Goal: Transaction & Acquisition: Purchase product/service

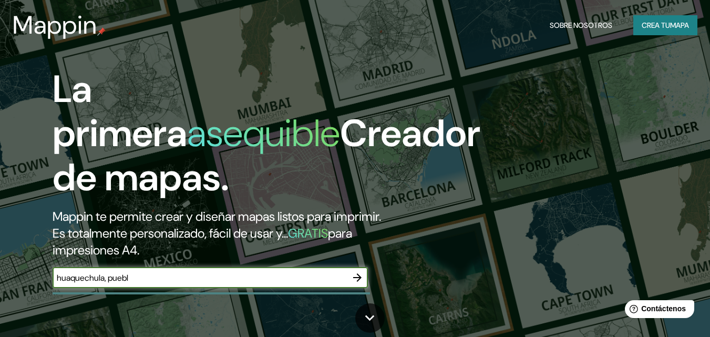
type input "huaquechula, [GEOGRAPHIC_DATA]"
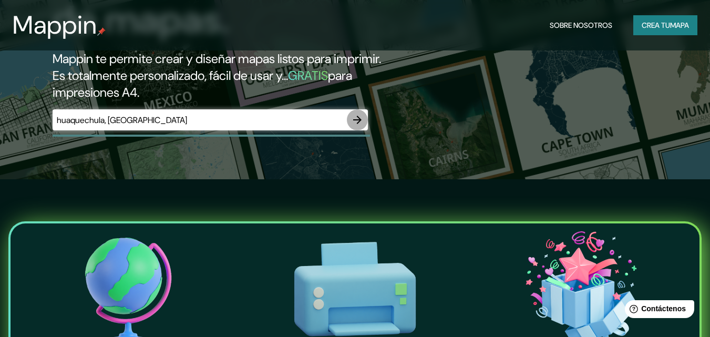
click at [360, 115] on icon "button" at bounding box center [357, 120] width 13 height 13
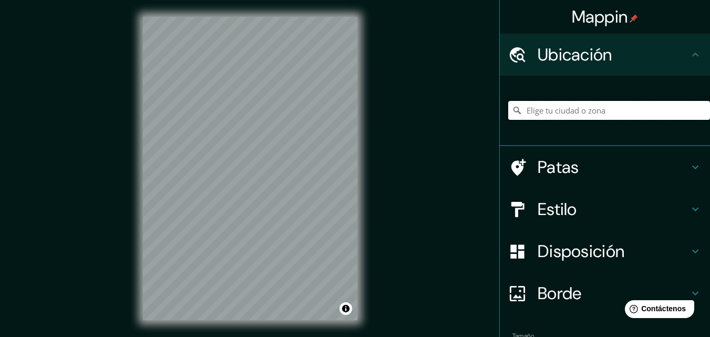
click at [552, 116] on input "Elige tu ciudad o zona" at bounding box center [609, 110] width 202 height 19
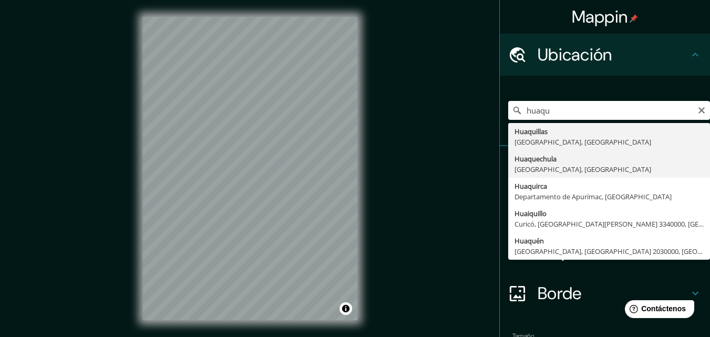
type input "[GEOGRAPHIC_DATA], [GEOGRAPHIC_DATA], [GEOGRAPHIC_DATA]"
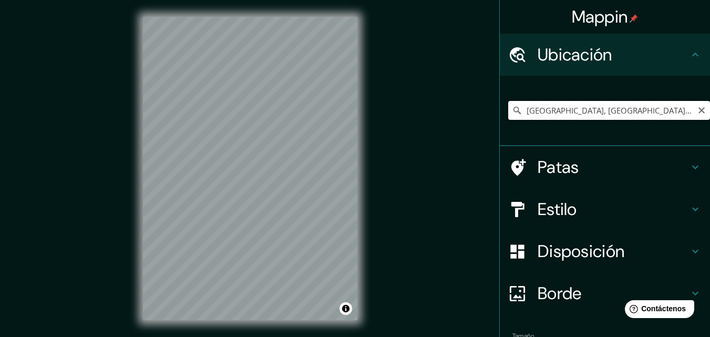
click at [638, 107] on input "[GEOGRAPHIC_DATA], [GEOGRAPHIC_DATA], [GEOGRAPHIC_DATA]" at bounding box center [609, 110] width 202 height 19
click at [539, 172] on font "Patas" at bounding box center [559, 167] width 42 height 22
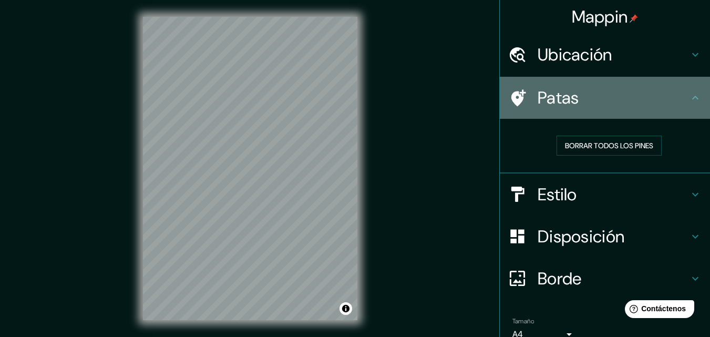
click at [609, 107] on h4 "Patas" at bounding box center [613, 97] width 151 height 21
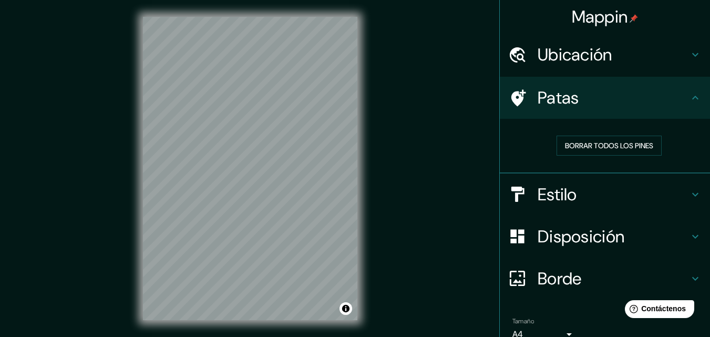
click at [590, 195] on h4 "Estilo" at bounding box center [613, 194] width 151 height 21
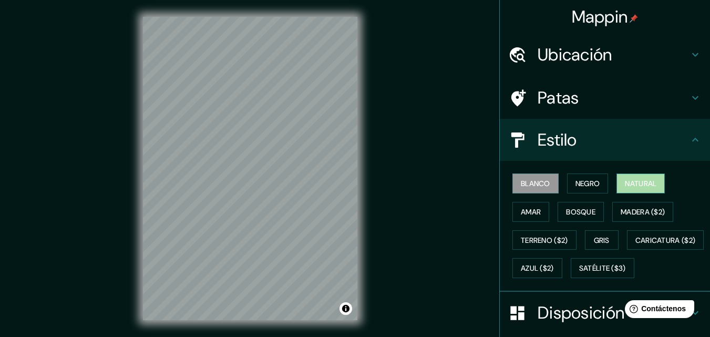
click at [636, 189] on font "Natural" at bounding box center [641, 184] width 32 height 14
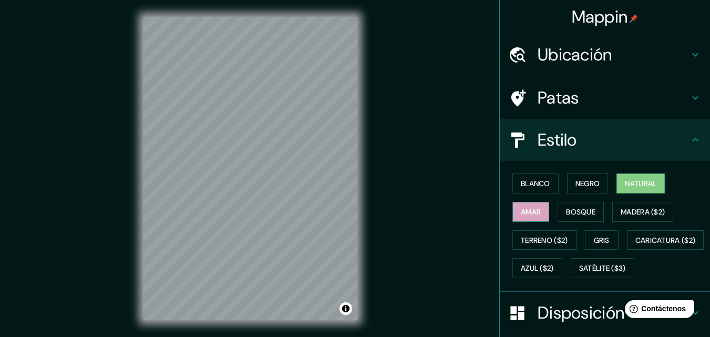
click at [532, 213] on font "Amar" at bounding box center [531, 211] width 20 height 9
click at [569, 220] on button "Bosque" at bounding box center [581, 212] width 46 height 20
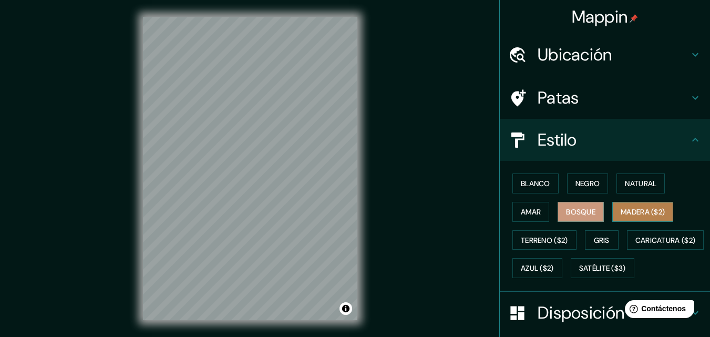
click at [631, 205] on font "Madera ($2)" at bounding box center [643, 212] width 44 height 14
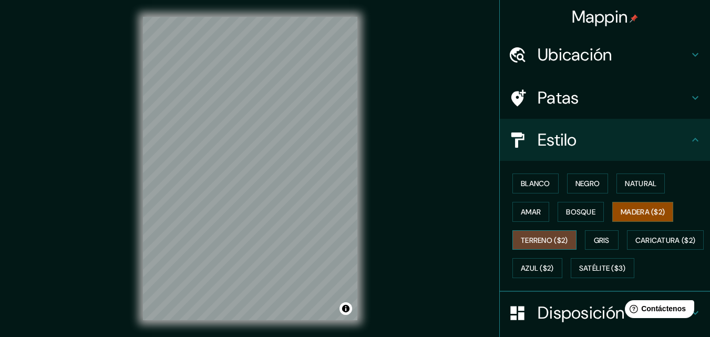
click at [566, 234] on button "Terreno ($2)" at bounding box center [545, 240] width 64 height 20
click at [554, 270] on font "Azul ($2)" at bounding box center [537, 268] width 33 height 9
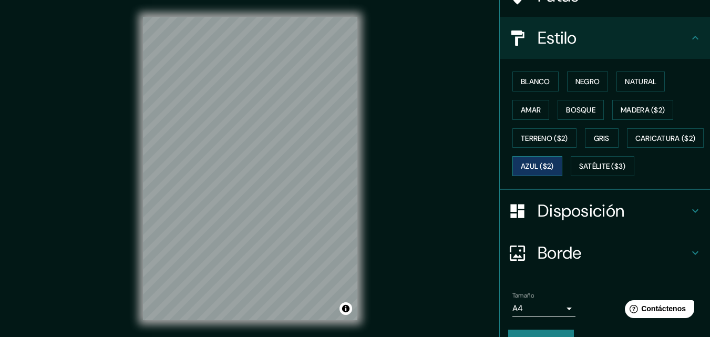
scroll to position [105, 0]
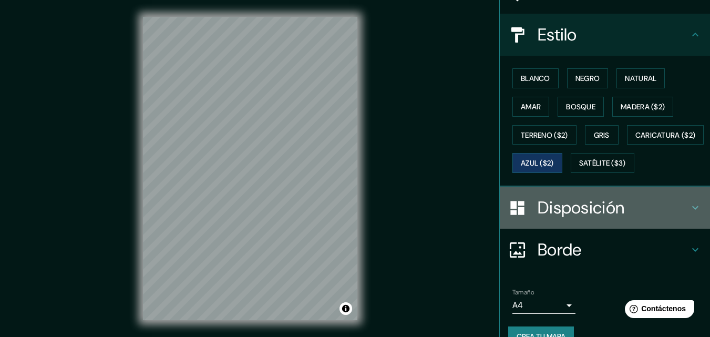
click at [579, 229] on div "Disposición" at bounding box center [605, 208] width 210 height 42
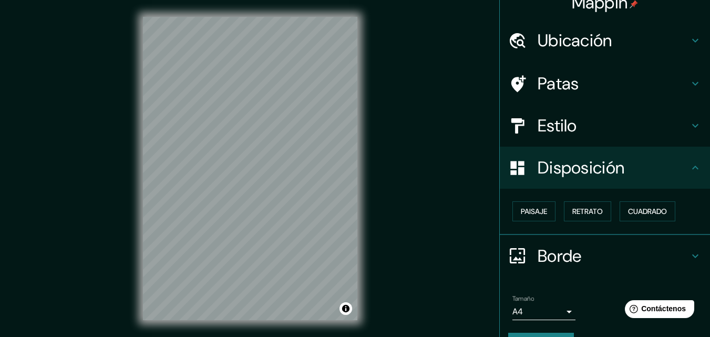
scroll to position [0, 0]
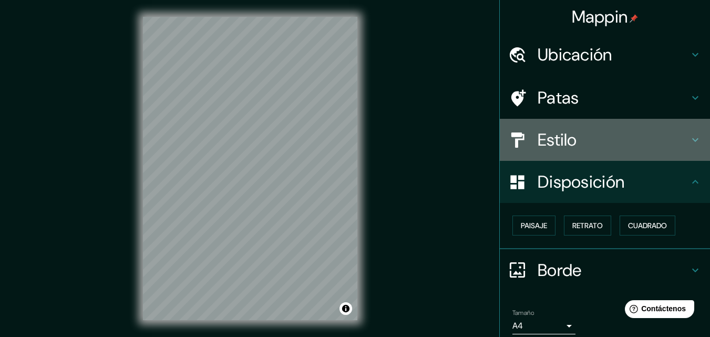
click at [574, 147] on h4 "Estilo" at bounding box center [613, 139] width 151 height 21
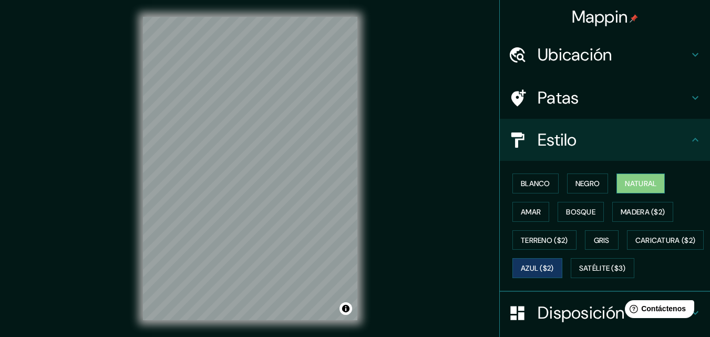
click at [642, 184] on font "Natural" at bounding box center [641, 183] width 32 height 9
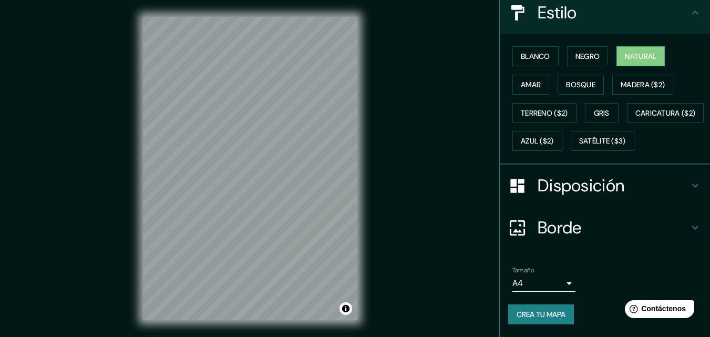
click at [587, 189] on font "Disposición" at bounding box center [581, 186] width 87 height 22
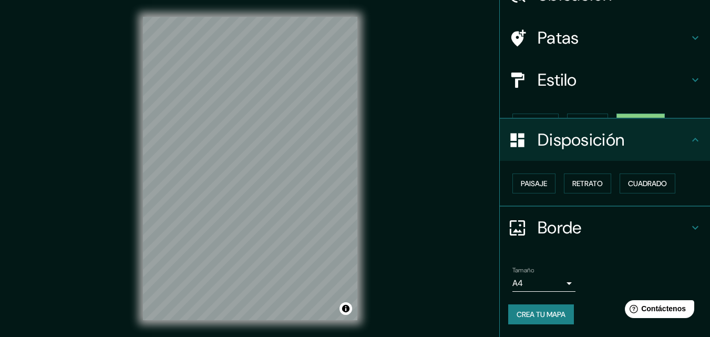
scroll to position [42, 0]
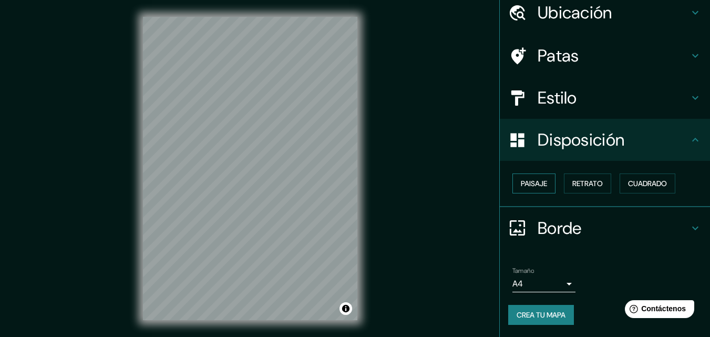
click at [546, 178] on button "Paisaje" at bounding box center [534, 183] width 43 height 20
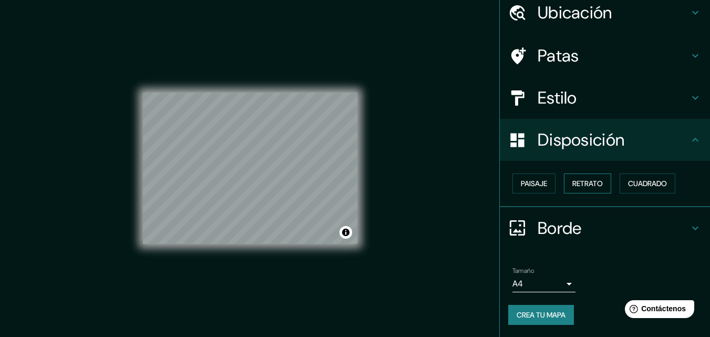
click at [574, 183] on font "Retrato" at bounding box center [587, 183] width 30 height 9
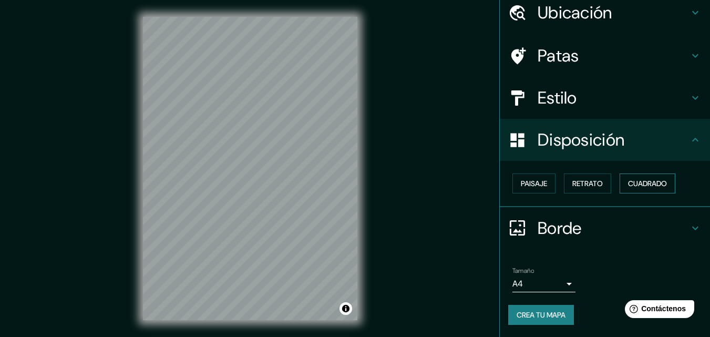
click at [628, 184] on font "Cuadrado" at bounding box center [647, 183] width 39 height 9
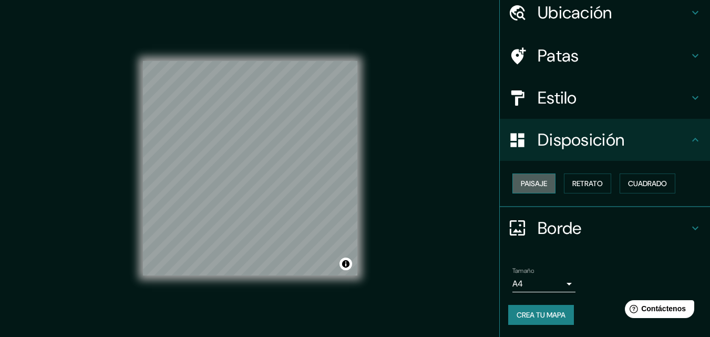
click at [536, 178] on font "Paisaje" at bounding box center [534, 184] width 26 height 14
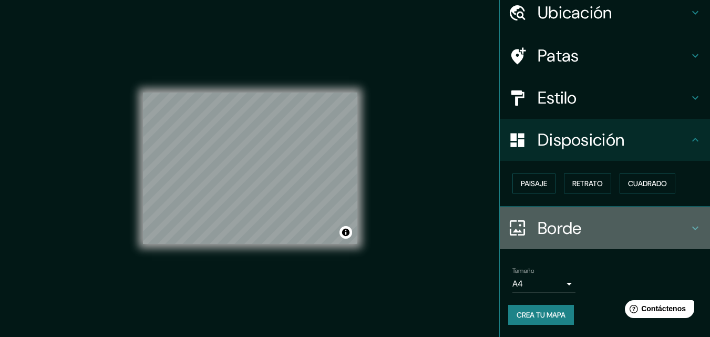
click at [572, 239] on div "Borde" at bounding box center [605, 228] width 210 height 42
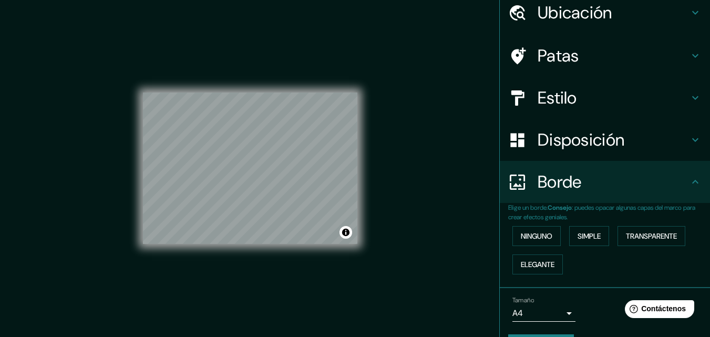
scroll to position [71, 0]
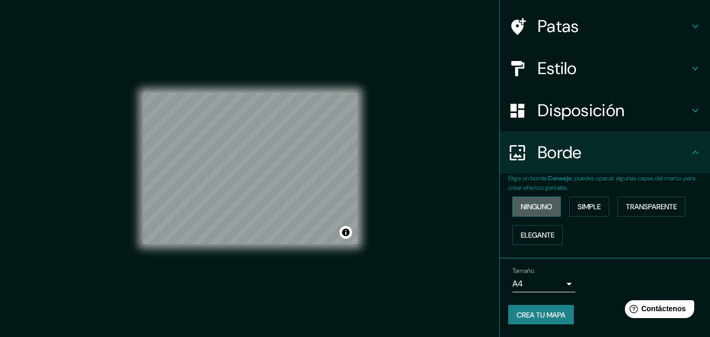
click at [526, 209] on font "Ninguno" at bounding box center [537, 206] width 32 height 9
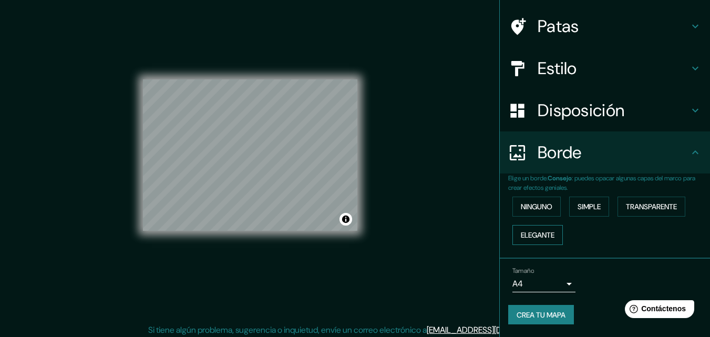
scroll to position [17, 0]
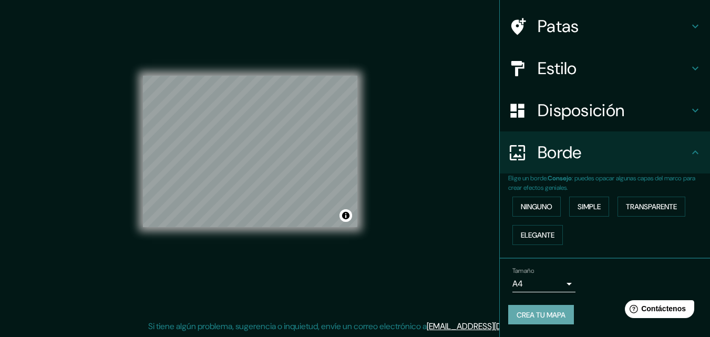
click at [541, 316] on font "Crea tu mapa" at bounding box center [541, 314] width 49 height 9
click at [436, 281] on div "Mappin Ubicación Huaquechula, [GEOGRAPHIC_DATA], [GEOGRAPHIC_DATA] [GEOGRAPHIC_…" at bounding box center [355, 160] width 710 height 354
